Goal: Information Seeking & Learning: Learn about a topic

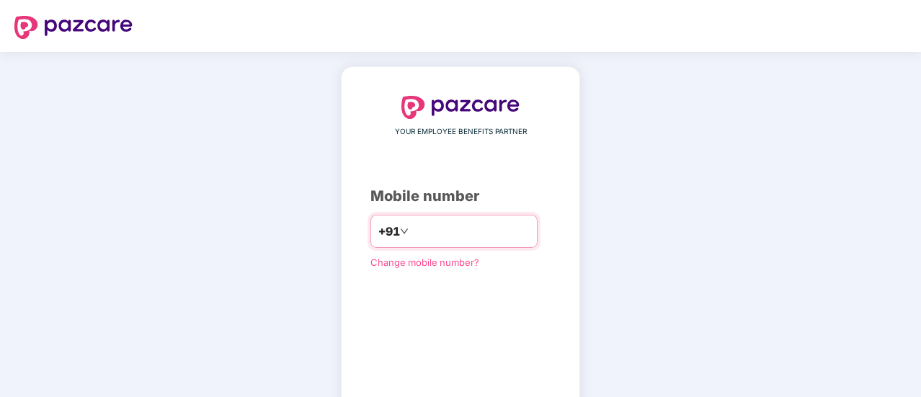
type input "**********"
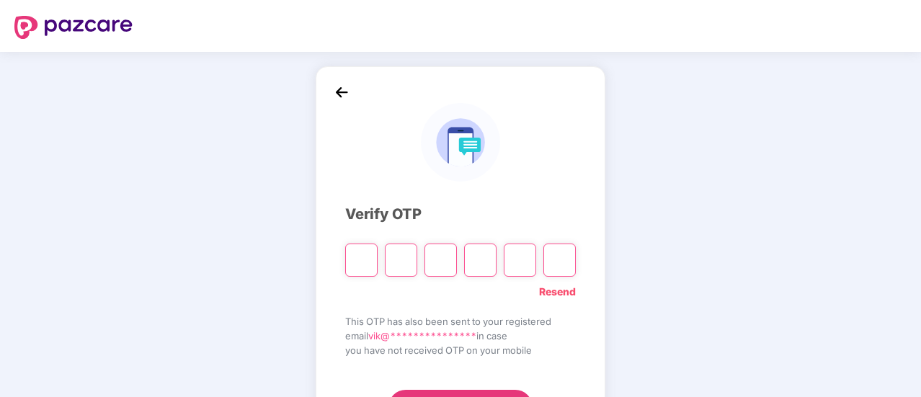
type input "*"
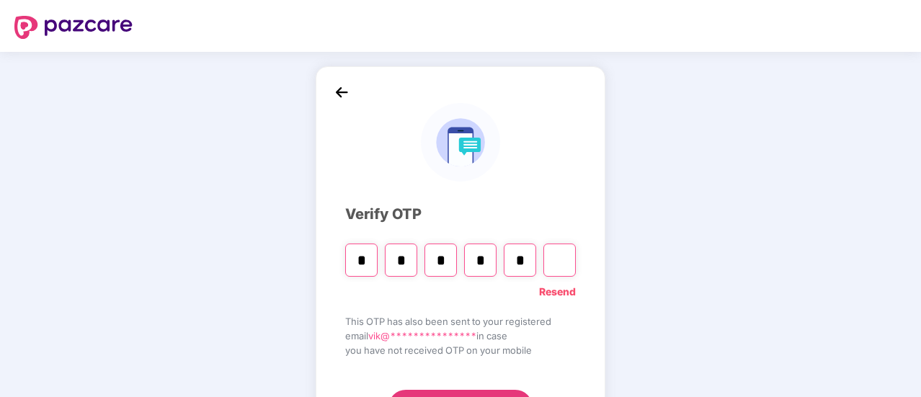
type input "*"
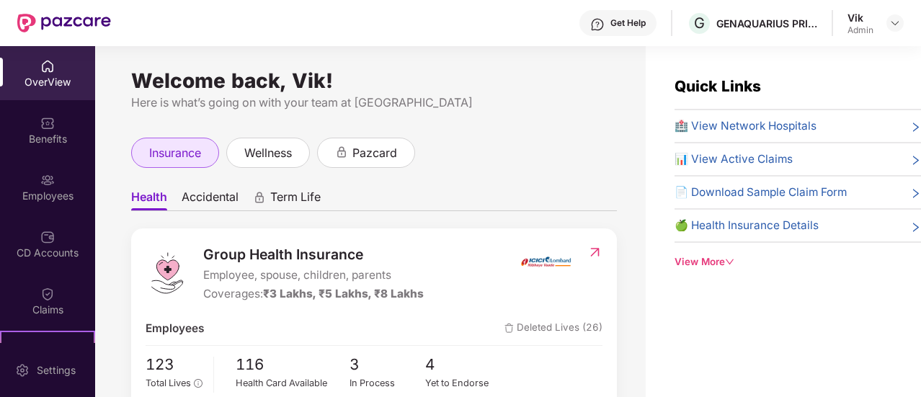
click at [166, 153] on span "insurance" at bounding box center [175, 153] width 52 height 18
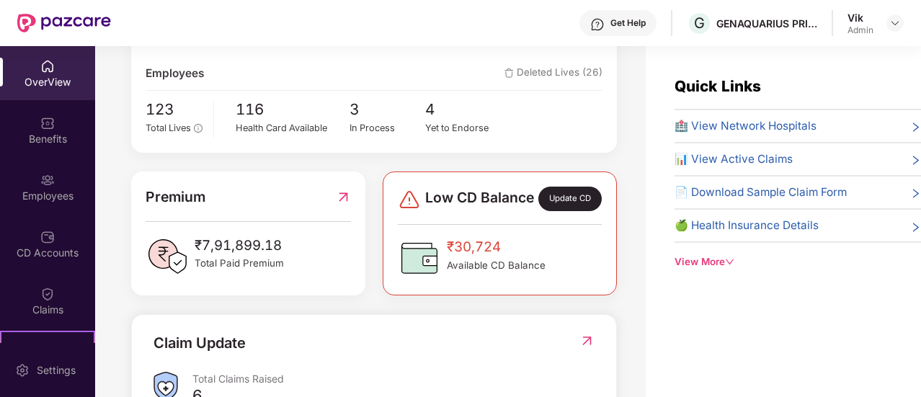
scroll to position [60, 0]
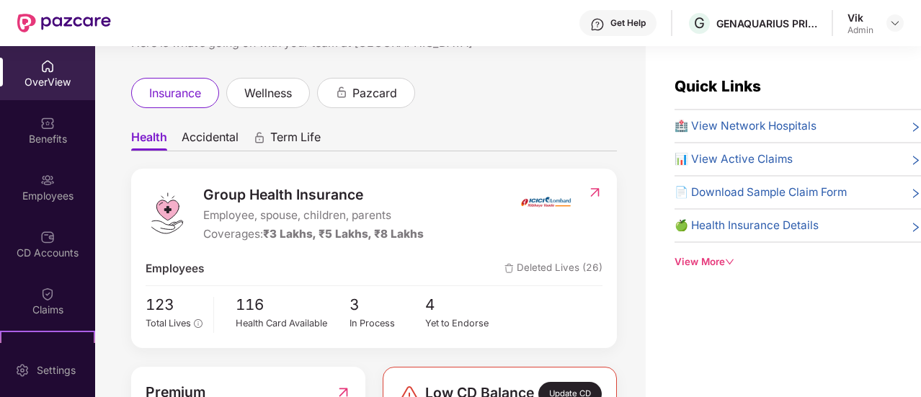
click at [210, 141] on span "Accidental" at bounding box center [210, 140] width 57 height 21
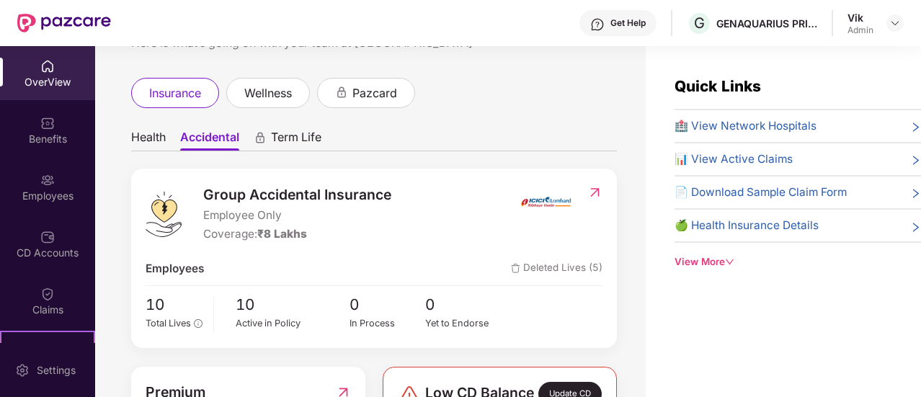
click at [150, 138] on span "Health" at bounding box center [148, 140] width 35 height 21
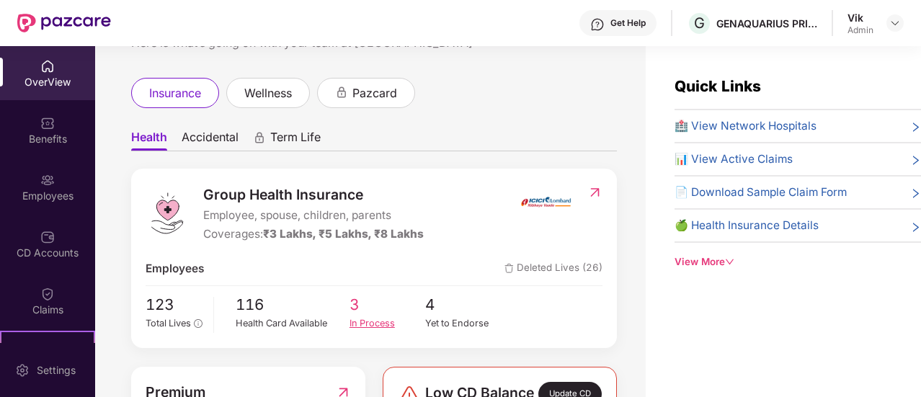
click at [353, 305] on span "3" at bounding box center [387, 305] width 76 height 24
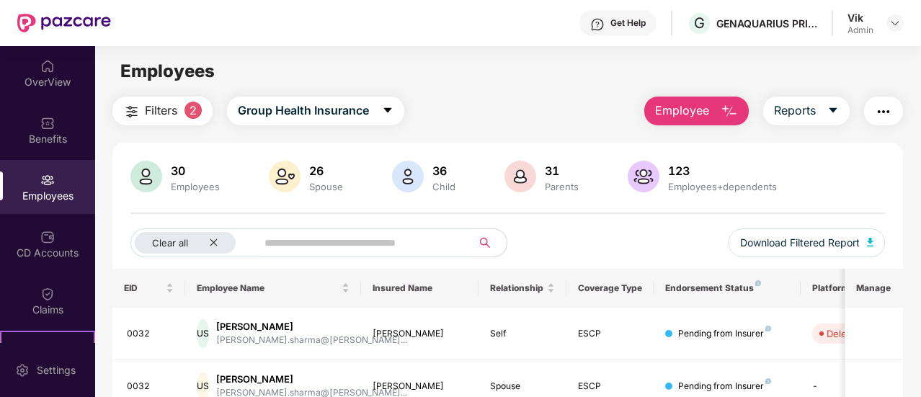
click at [163, 104] on span "Filters" at bounding box center [161, 111] width 32 height 18
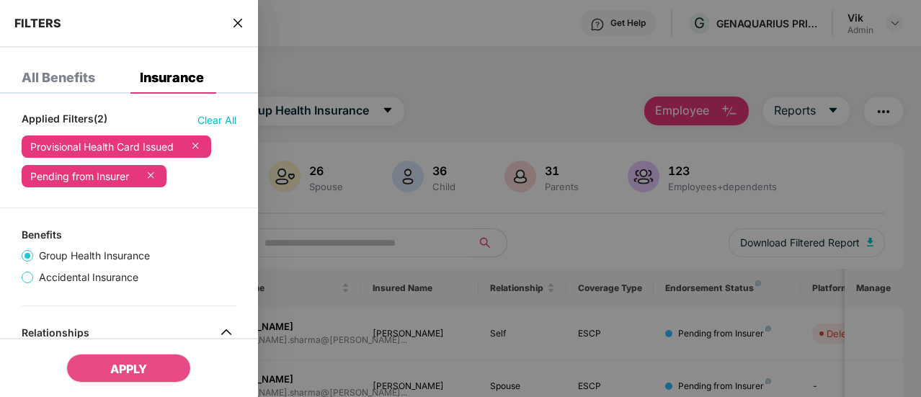
click at [402, 29] on div at bounding box center [460, 198] width 921 height 397
click at [235, 21] on icon "close" at bounding box center [238, 23] width 12 height 12
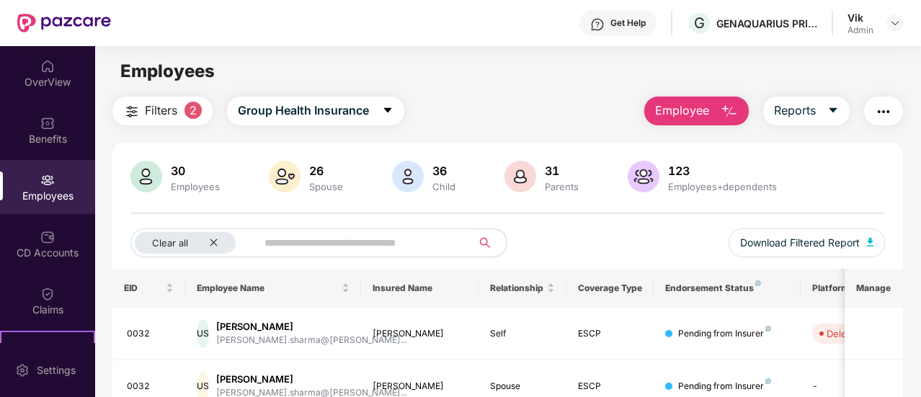
click at [679, 179] on div "123 Employees+dependents" at bounding box center [722, 177] width 120 height 30
click at [174, 174] on div "30" at bounding box center [195, 171] width 55 height 14
click at [51, 83] on div "OverView" at bounding box center [47, 82] width 95 height 14
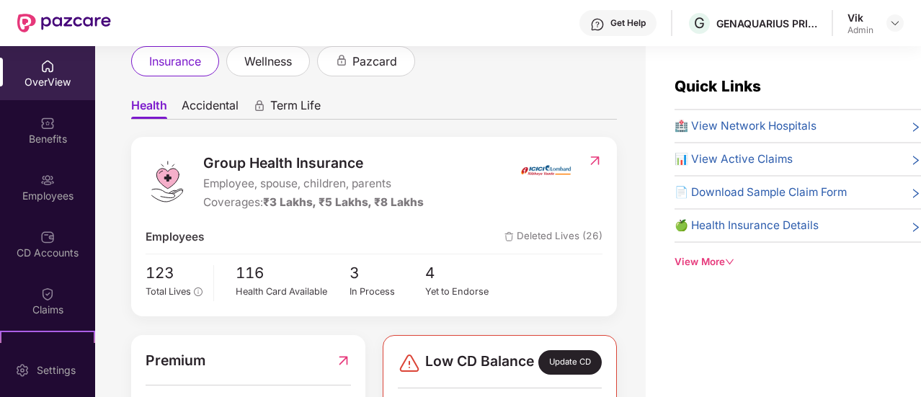
scroll to position [144, 0]
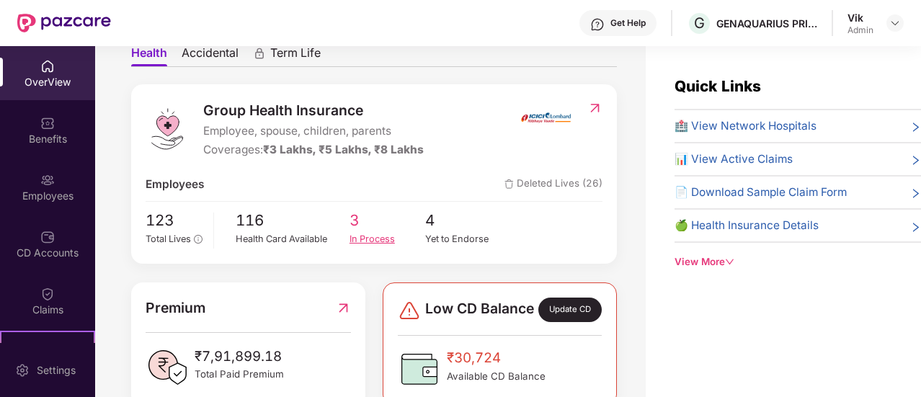
click at [380, 236] on div "In Process" at bounding box center [387, 239] width 76 height 14
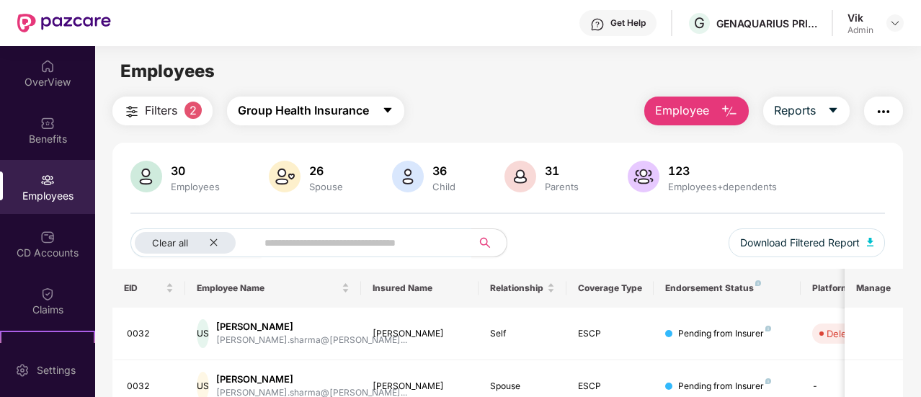
click at [280, 105] on span "Group Health Insurance" at bounding box center [303, 111] width 131 height 18
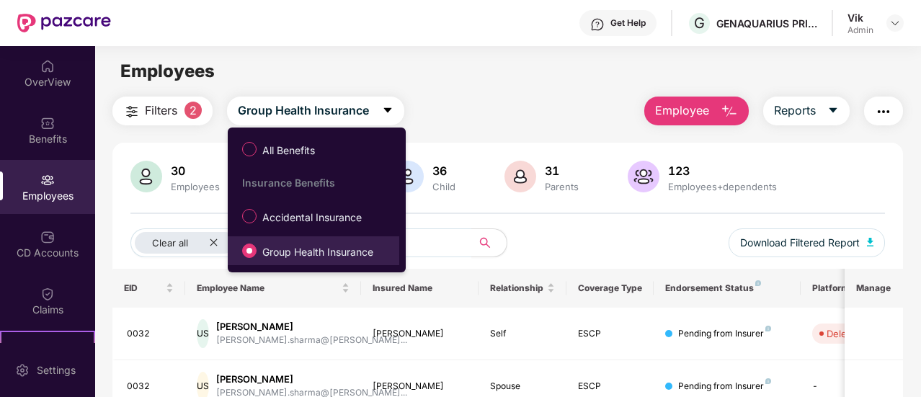
click at [294, 246] on span "Group Health Insurance" at bounding box center [317, 252] width 122 height 16
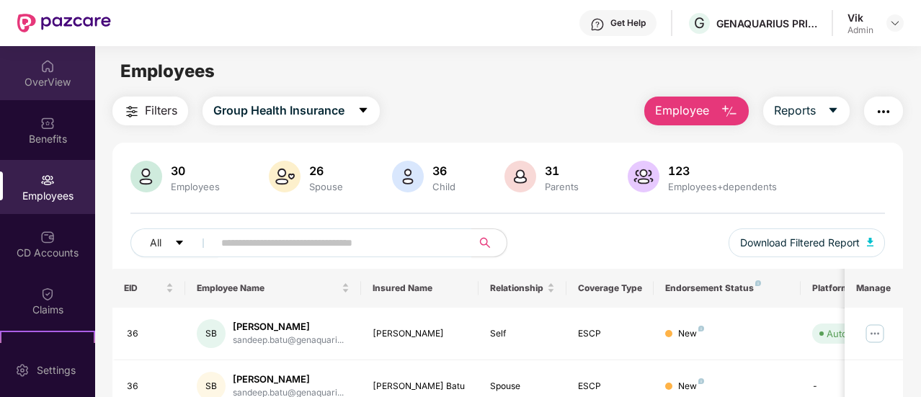
click at [35, 71] on div "OverView" at bounding box center [47, 73] width 95 height 54
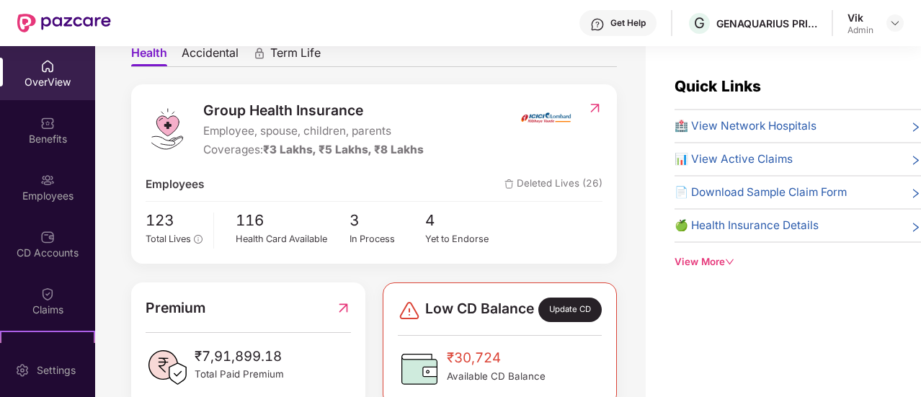
scroll to position [288, 0]
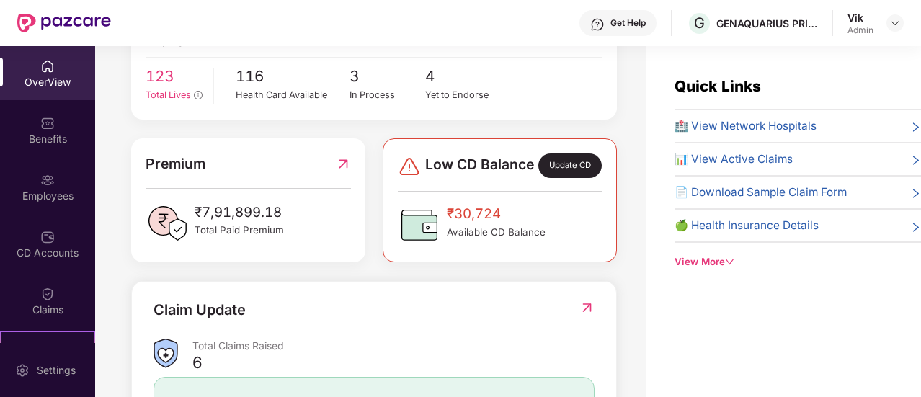
click at [163, 97] on span "Total Lives" at bounding box center [168, 94] width 45 height 11
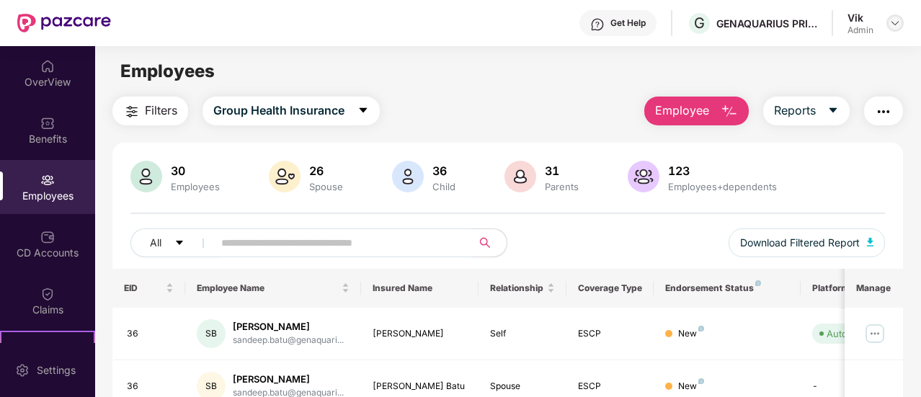
click at [895, 22] on img at bounding box center [895, 23] width 12 height 12
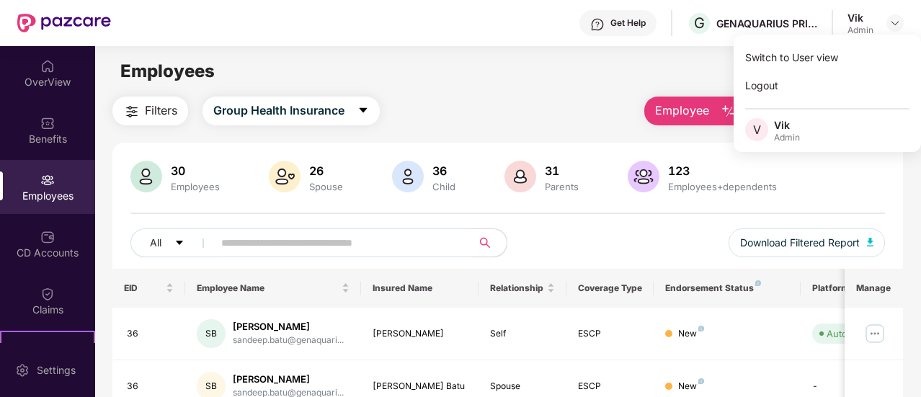
click at [782, 125] on div "Vik" at bounding box center [787, 125] width 26 height 14
